Goal: Task Accomplishment & Management: Complete application form

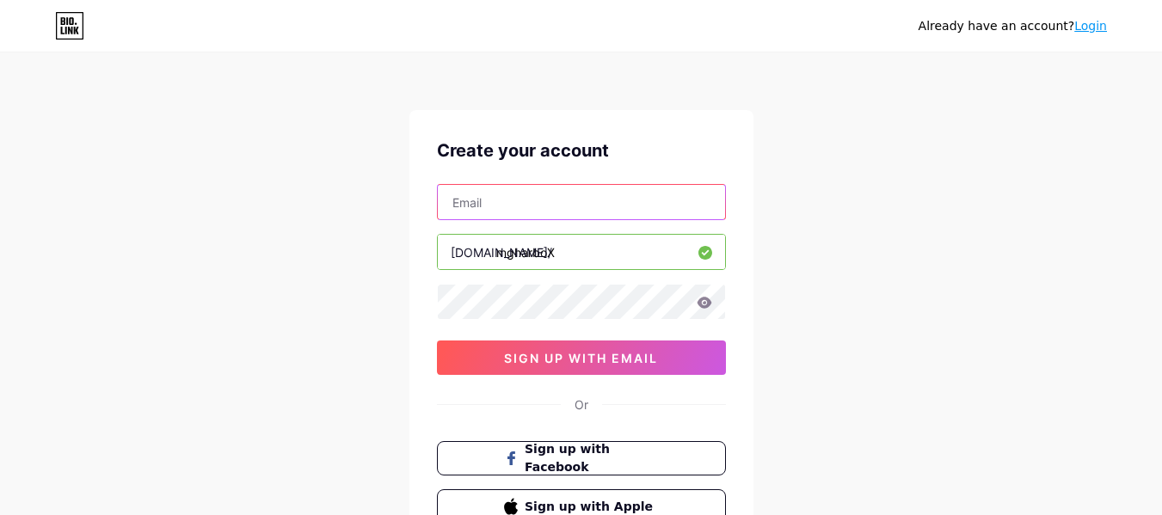
click at [602, 197] on input "text" at bounding box center [581, 202] width 287 height 34
paste input "[EMAIL_ADDRESS][DOMAIN_NAME]"
type input "[EMAIL_ADDRESS][DOMAIN_NAME]"
click at [706, 299] on icon at bounding box center [704, 302] width 15 height 11
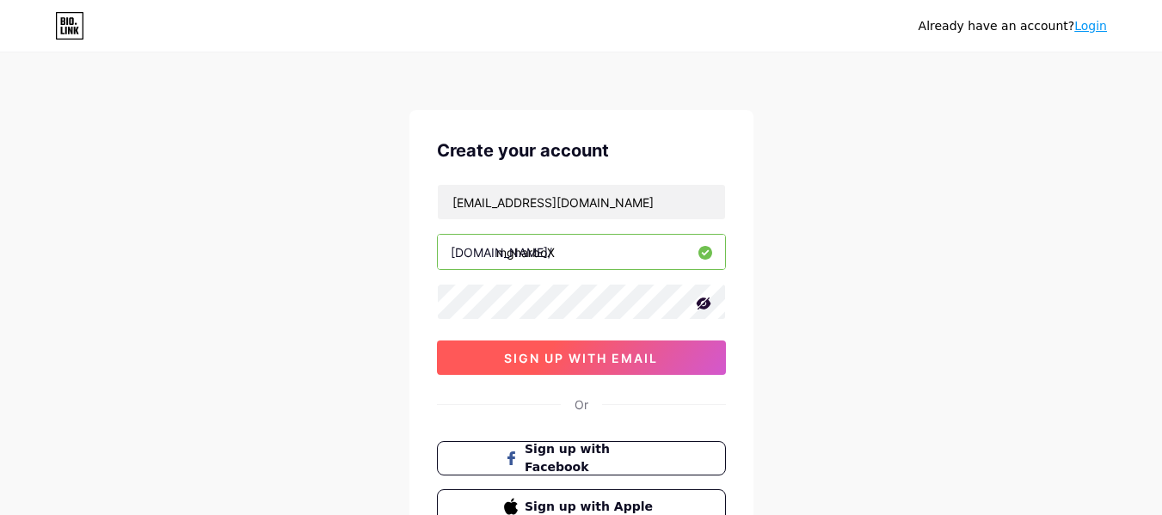
click at [627, 357] on span "sign up with email" at bounding box center [581, 358] width 154 height 15
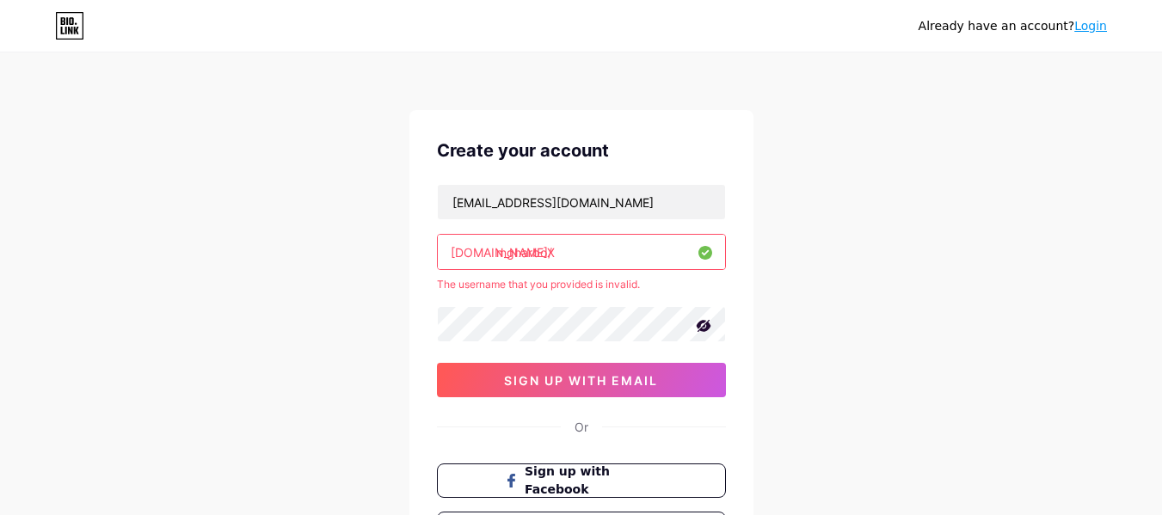
click at [572, 261] on input "mgharboX" at bounding box center [581, 252] width 287 height 34
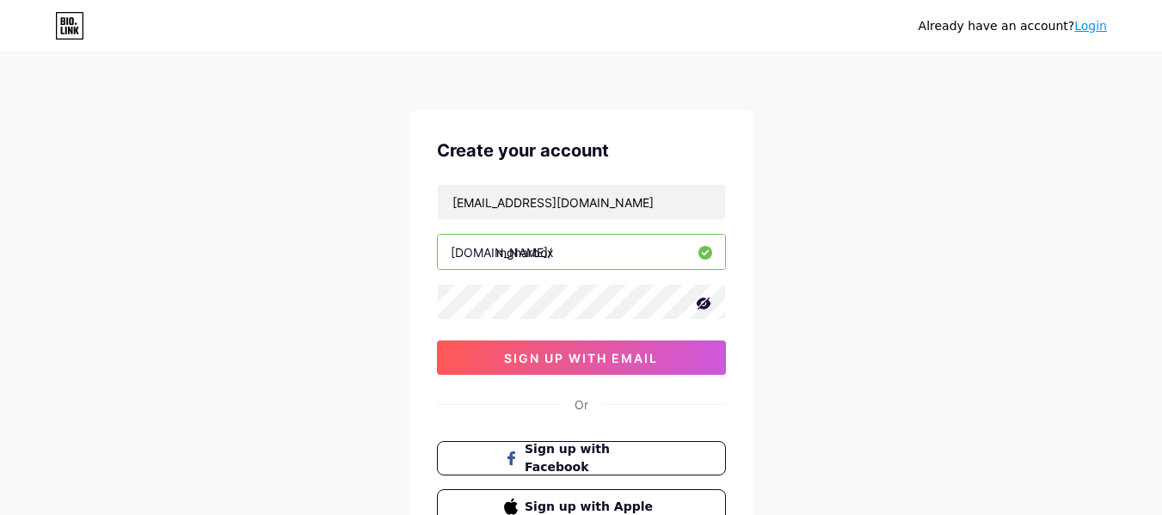
type input "mgharbox"
click at [816, 293] on div "Already have an account? Login Create your account [EMAIL_ADDRESS][DOMAIN_NAME]…" at bounding box center [581, 329] width 1162 height 658
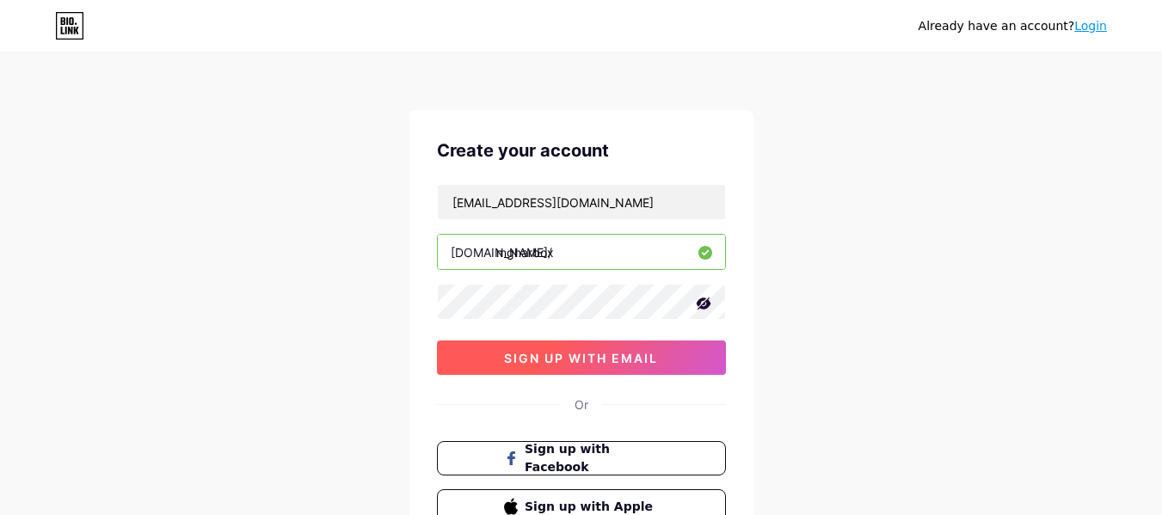
click at [635, 356] on span "sign up with email" at bounding box center [581, 358] width 154 height 15
